Goal: Task Accomplishment & Management: Use online tool/utility

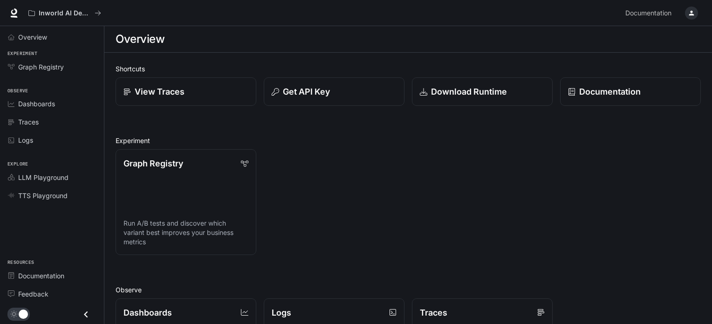
click at [694, 14] on icon "button" at bounding box center [691, 12] width 7 height 7
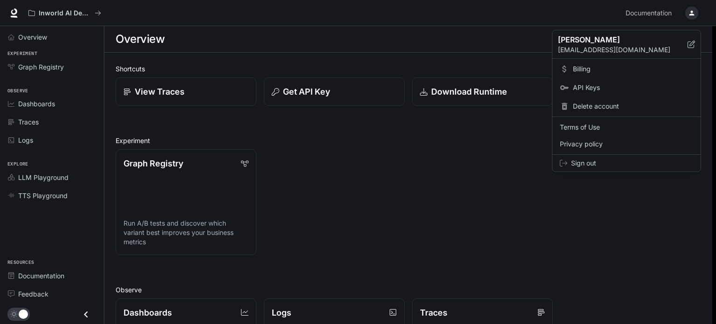
click at [693, 13] on div at bounding box center [358, 162] width 716 height 324
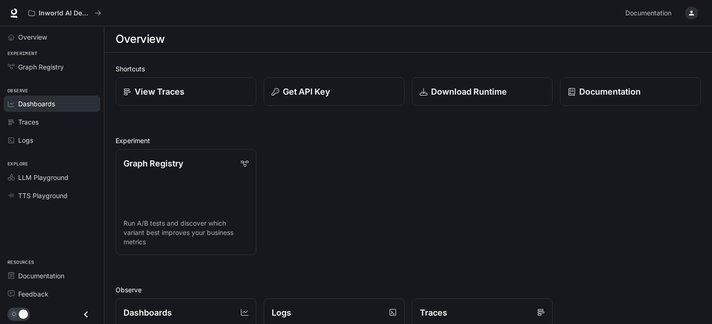
click at [40, 108] on span "Dashboards" at bounding box center [36, 104] width 37 height 10
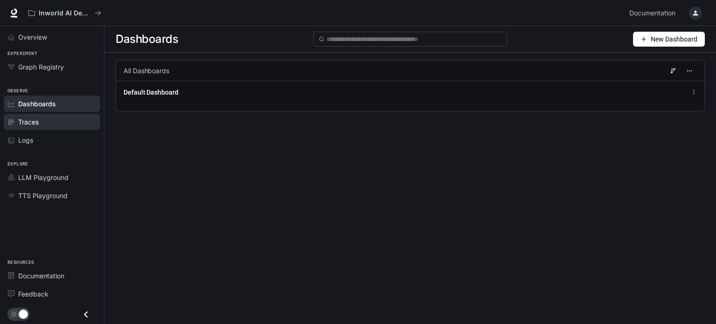
click at [43, 125] on div "Traces" at bounding box center [57, 122] width 78 height 10
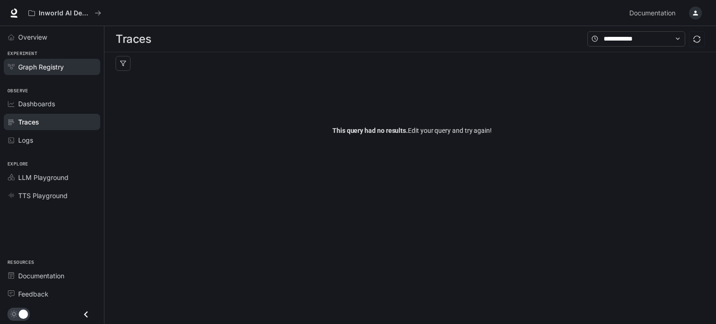
click at [41, 59] on link "Graph Registry" at bounding box center [52, 67] width 96 height 16
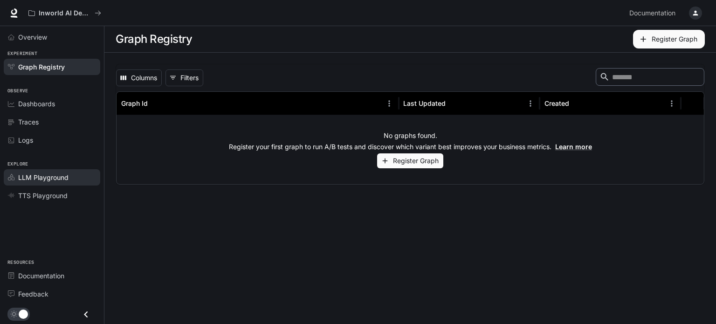
click at [25, 177] on span "LLM Playground" at bounding box center [43, 177] width 50 height 10
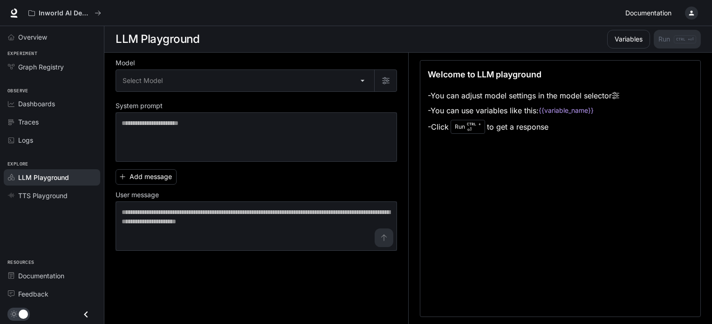
click at [653, 11] on span "Documentation" at bounding box center [648, 13] width 46 height 12
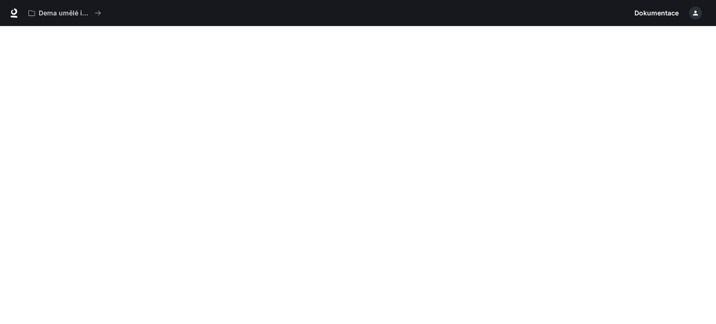
click at [576, 25] on div "Dema umělé inteligence ve světě Dokumentace Dokumentace" at bounding box center [358, 13] width 716 height 26
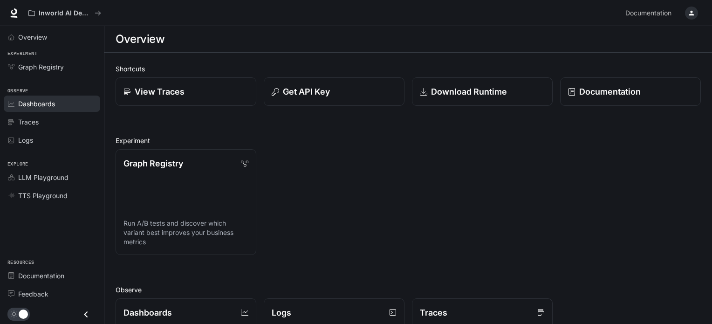
click at [64, 99] on div "Dashboards" at bounding box center [57, 104] width 78 height 10
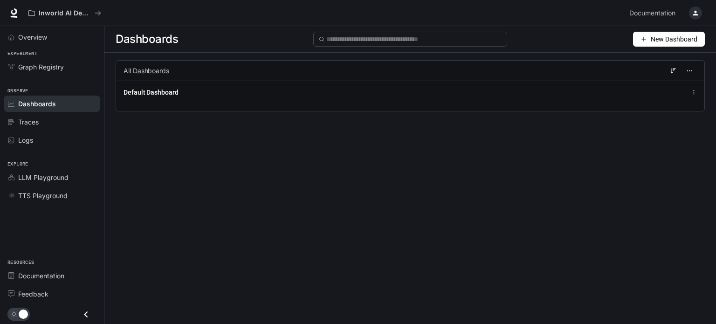
click at [653, 39] on span "New Dashboard" at bounding box center [674, 39] width 47 height 10
click at [661, 56] on div "Create dashboard" at bounding box center [657, 59] width 77 height 10
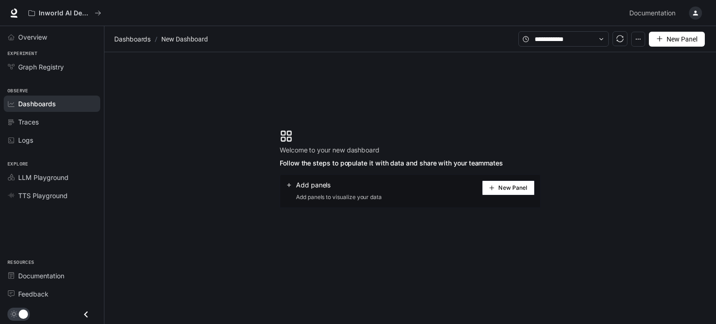
click at [502, 193] on button "New Panel" at bounding box center [508, 187] width 53 height 15
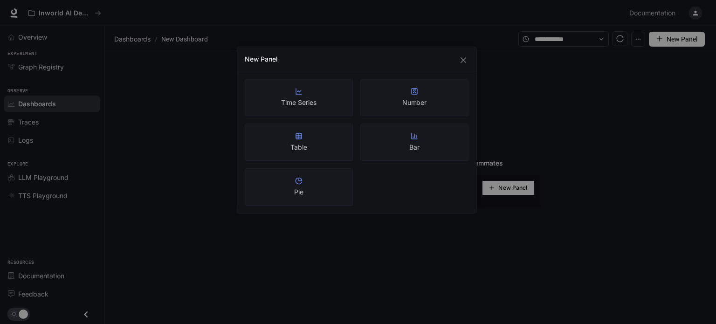
click at [276, 96] on div "Time Series" at bounding box center [299, 97] width 108 height 37
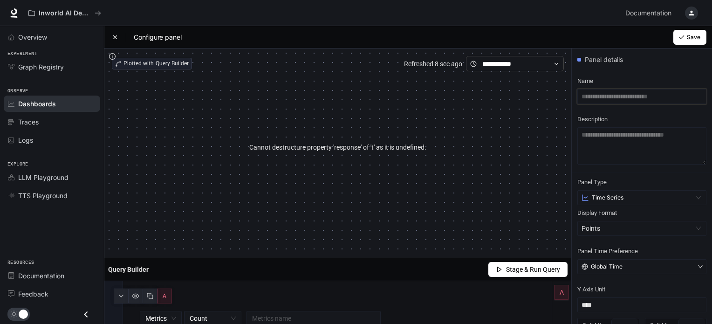
click at [589, 101] on input "text" at bounding box center [641, 96] width 129 height 15
click at [589, 100] on input "text" at bounding box center [641, 96] width 129 height 15
type input "**********"
click at [679, 36] on icon "button" at bounding box center [682, 37] width 7 height 7
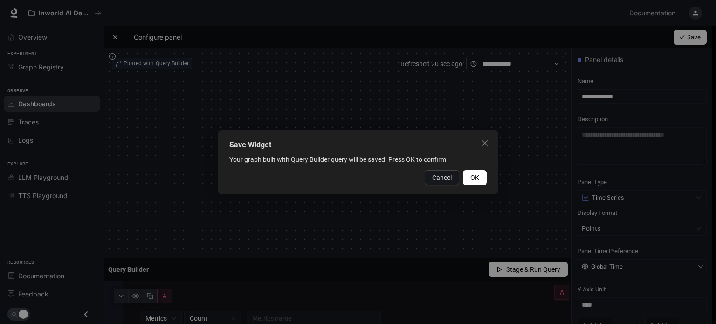
click at [476, 186] on div "Save Widget Your graph built with Query Builder query will be saved. Press OK t…" at bounding box center [358, 162] width 280 height 64
click at [478, 180] on span "OK" at bounding box center [474, 177] width 9 height 10
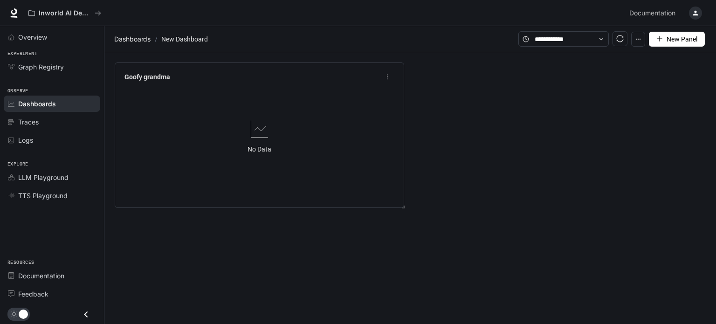
click at [167, 129] on div "No Data" at bounding box center [259, 136] width 277 height 102
click at [691, 12] on div "button" at bounding box center [695, 13] width 13 height 13
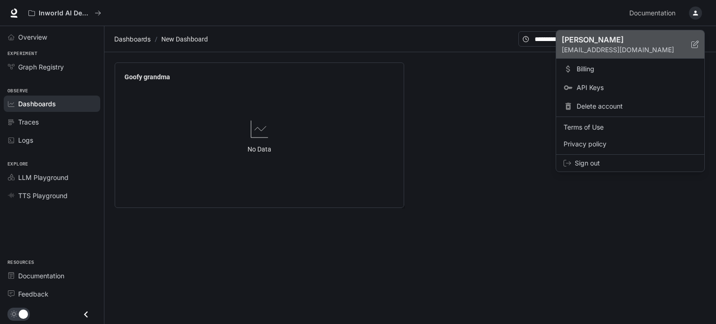
click at [565, 39] on p "[PERSON_NAME]" at bounding box center [619, 39] width 115 height 11
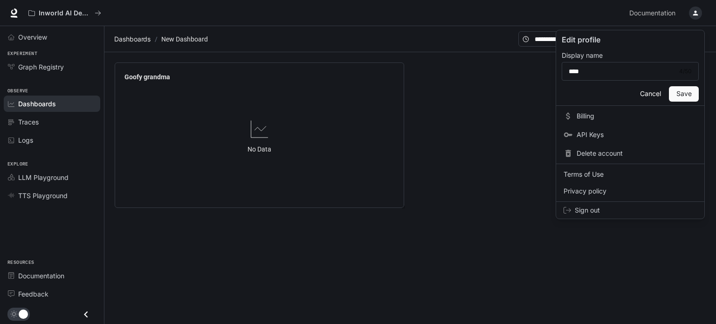
click at [30, 67] on div at bounding box center [358, 162] width 716 height 324
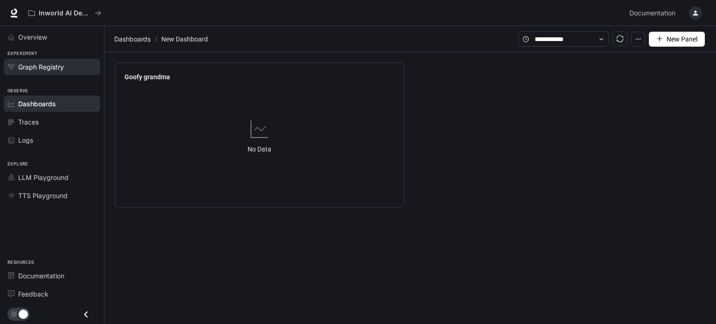
click at [30, 67] on span "Graph Registry" at bounding box center [41, 67] width 46 height 10
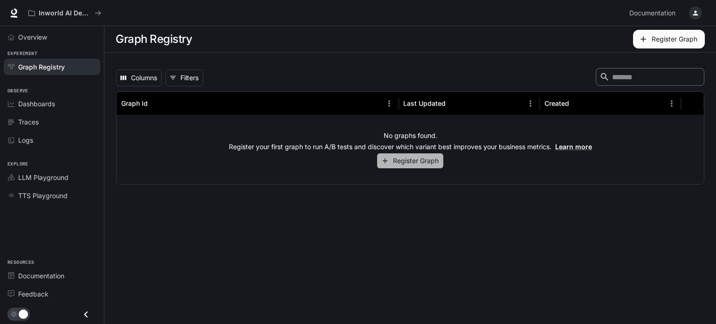
click at [396, 158] on button "Register Graph" at bounding box center [410, 160] width 66 height 15
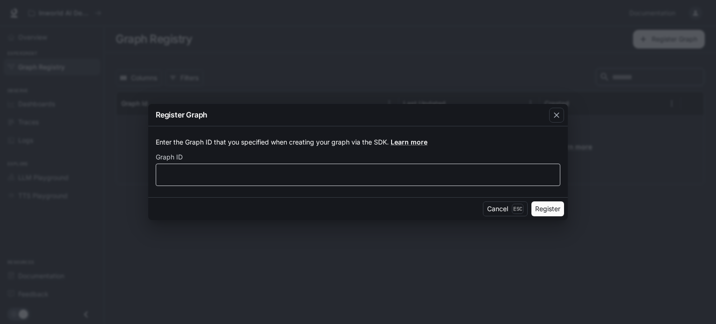
click at [286, 167] on div "​" at bounding box center [358, 175] width 405 height 22
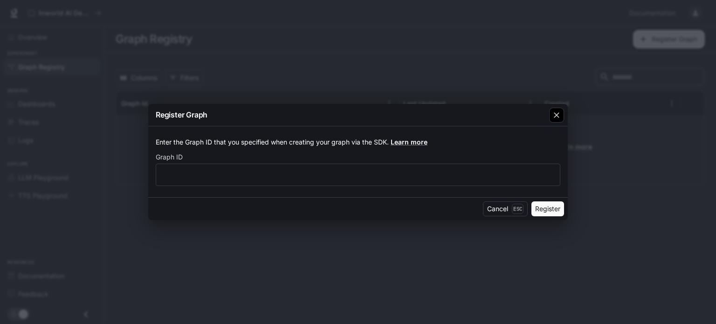
click at [552, 123] on button "button" at bounding box center [556, 115] width 22 height 22
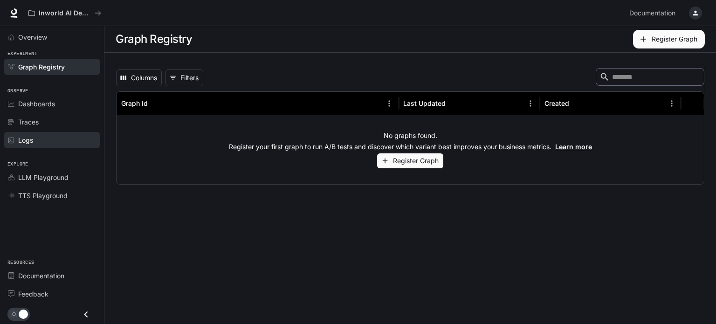
click at [59, 142] on div "Logs" at bounding box center [57, 140] width 78 height 10
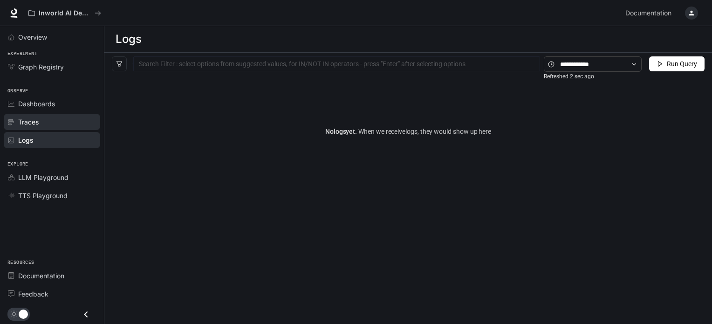
click at [53, 123] on div "Traces" at bounding box center [57, 122] width 78 height 10
